Goal: Task Accomplishment & Management: Complete application form

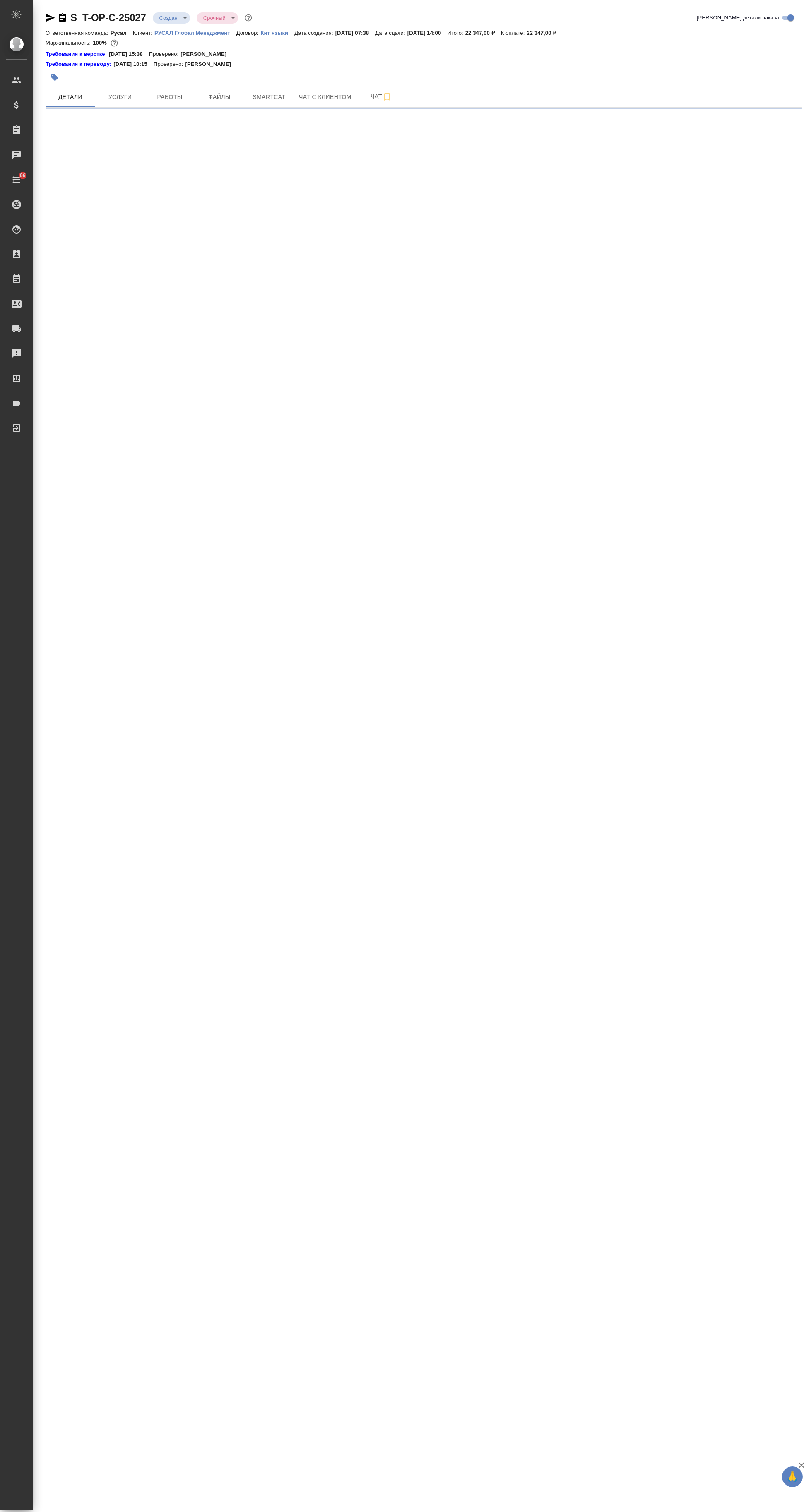
select select "RU"
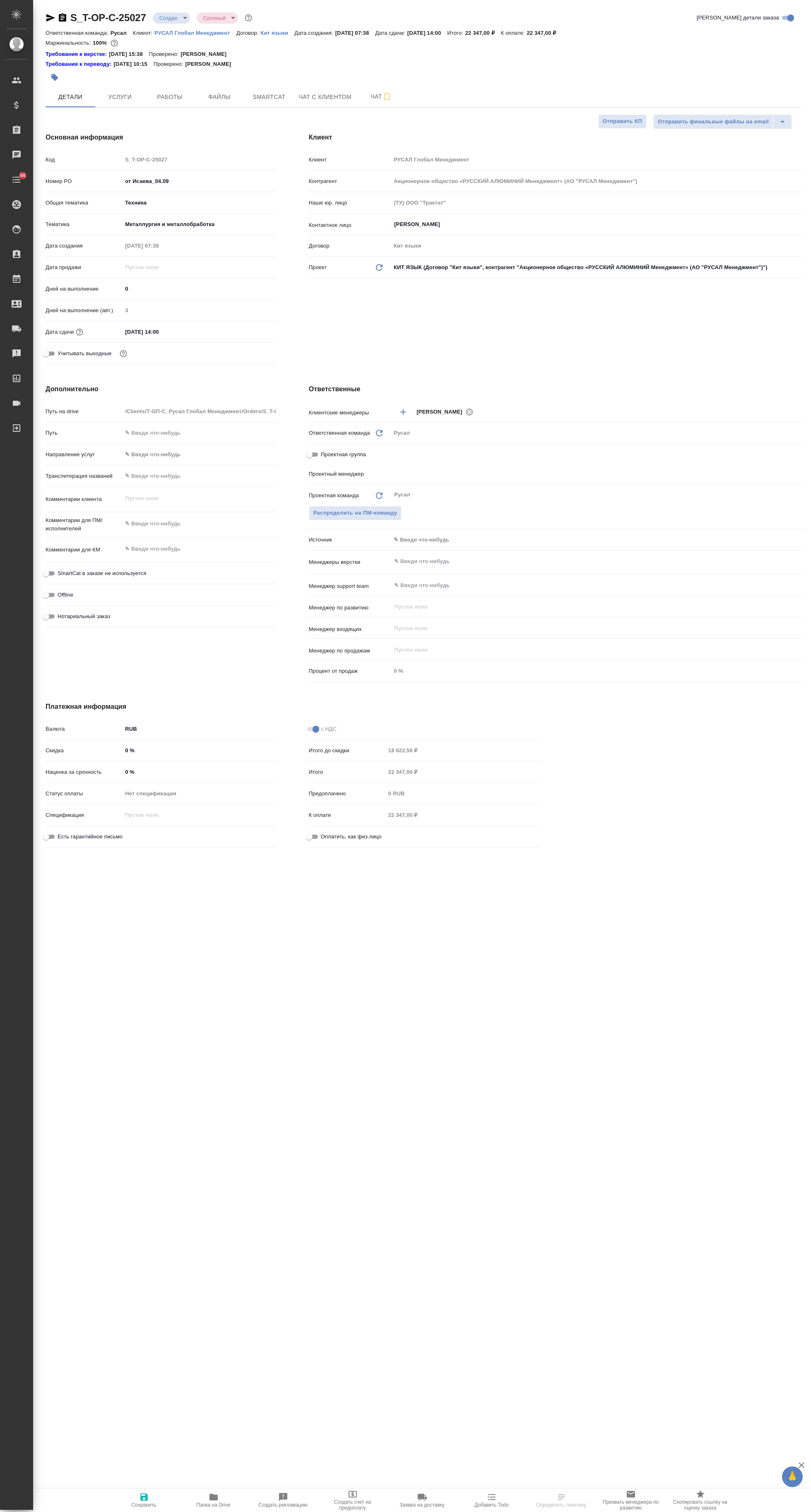
type textarea "x"
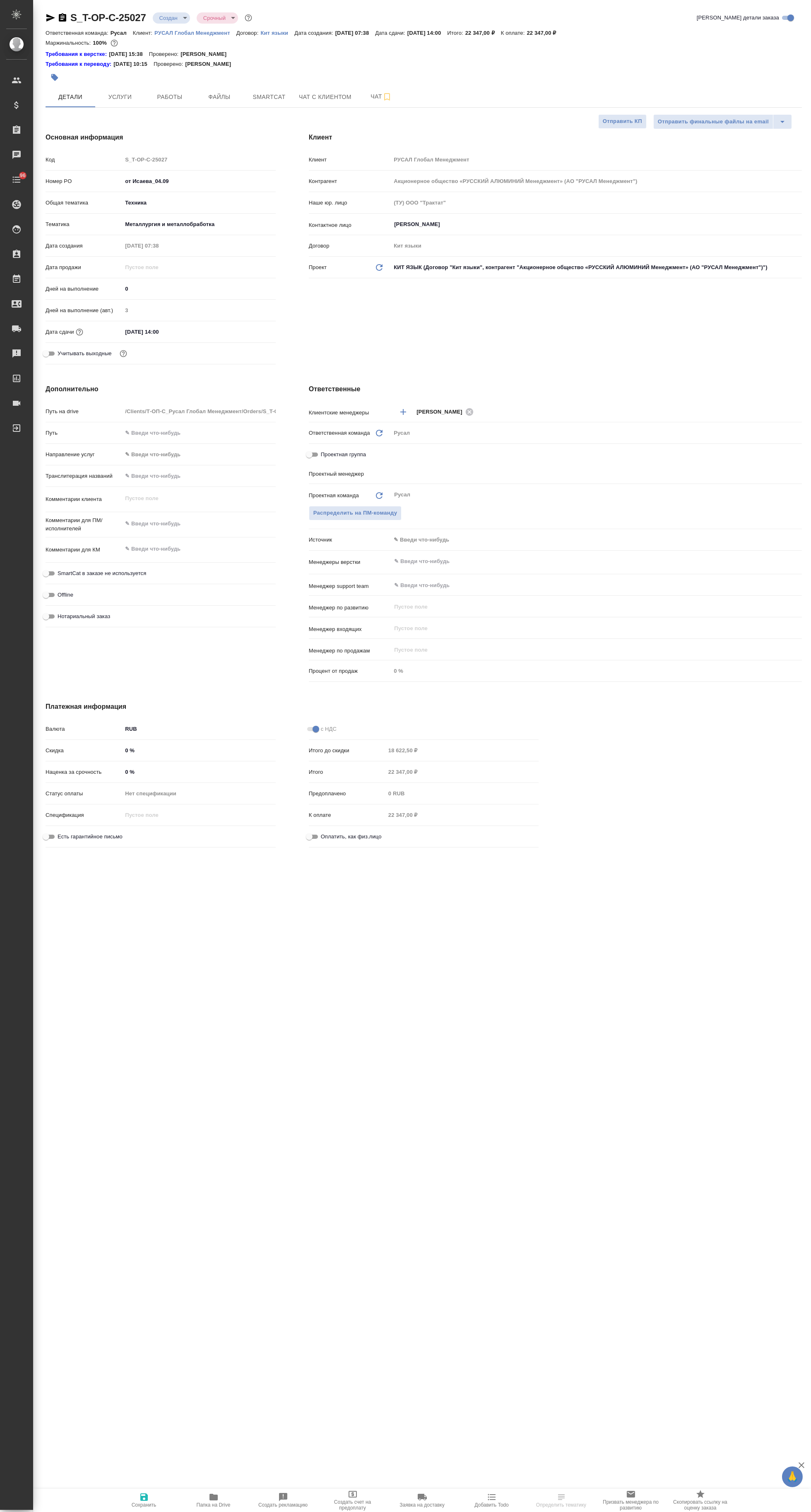
type textarea "x"
type input "[PERSON_NAME]"
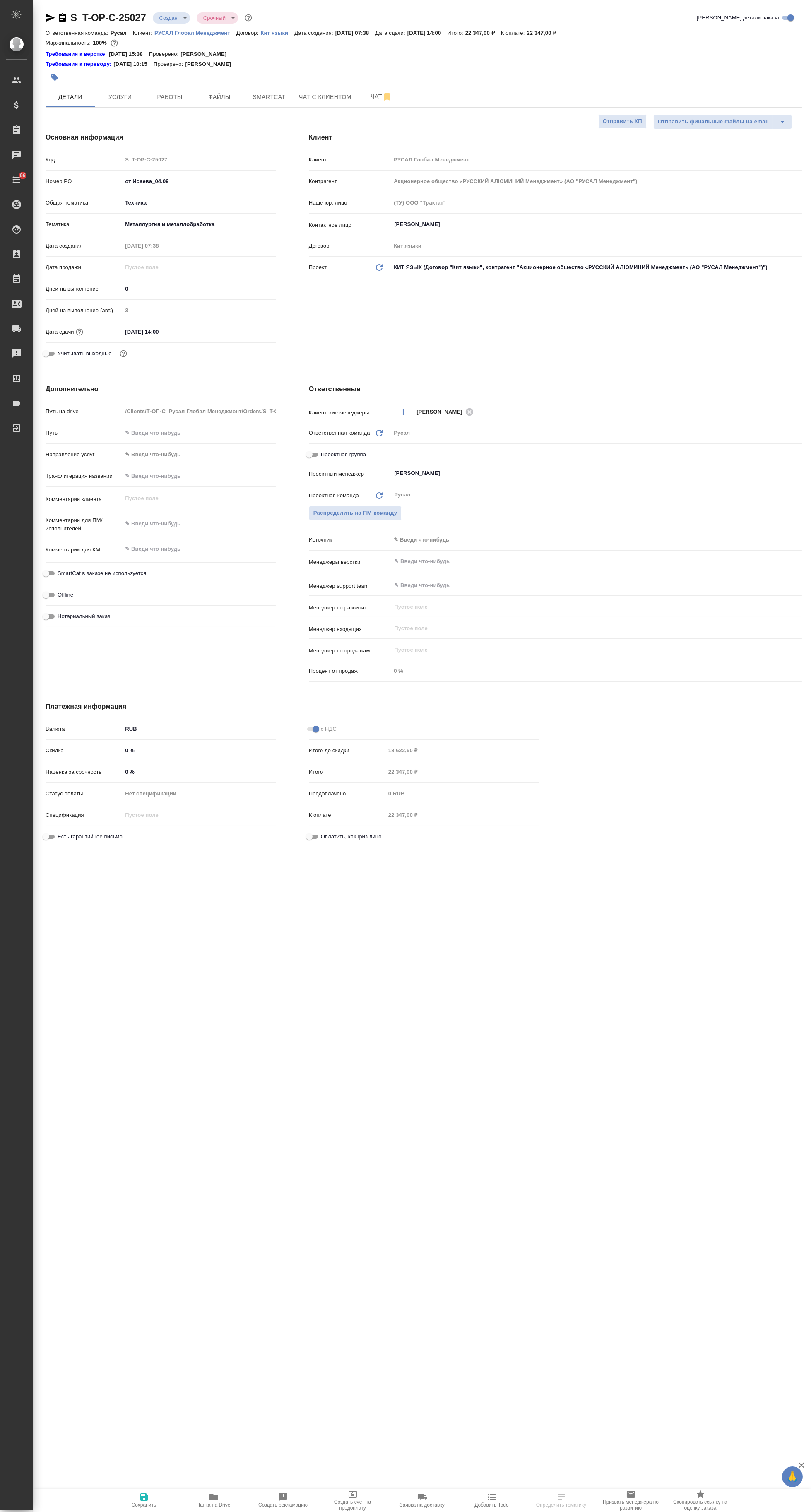
scroll to position [18, 0]
